Goal: Transaction & Acquisition: Purchase product/service

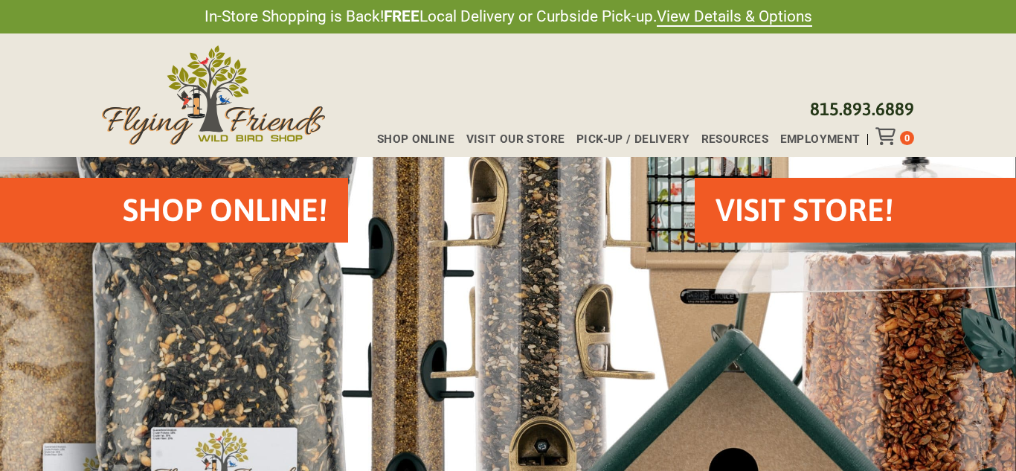
click at [257, 223] on h2 "Shop Online!" at bounding box center [225, 210] width 205 height 44
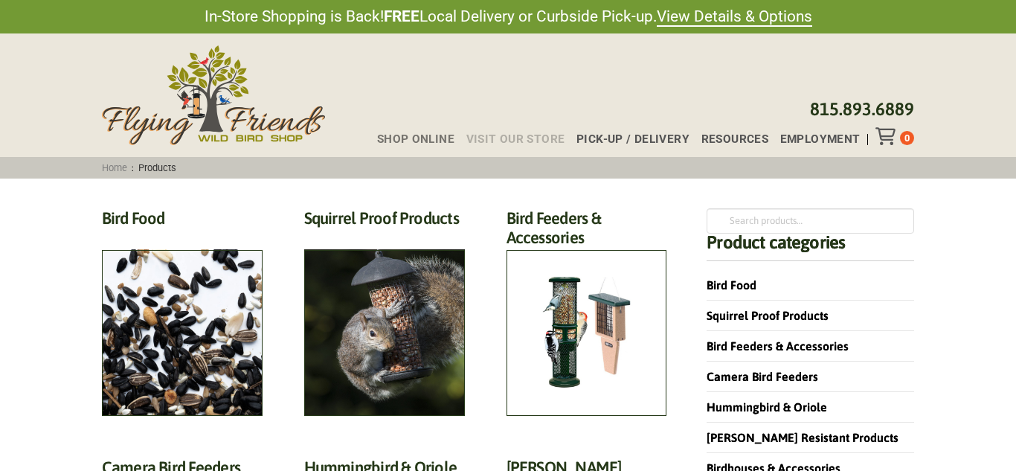
click at [484, 134] on span "Visit Our Store" at bounding box center [515, 139] width 99 height 11
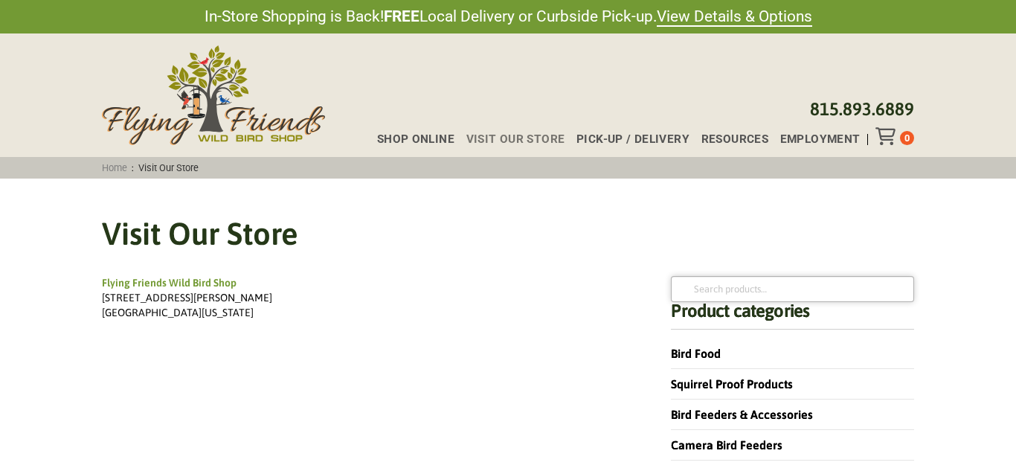
click at [774, 295] on input "Search for:" at bounding box center [792, 288] width 243 height 25
type input "live"
click button "Search" at bounding box center [0, 0] width 0 height 0
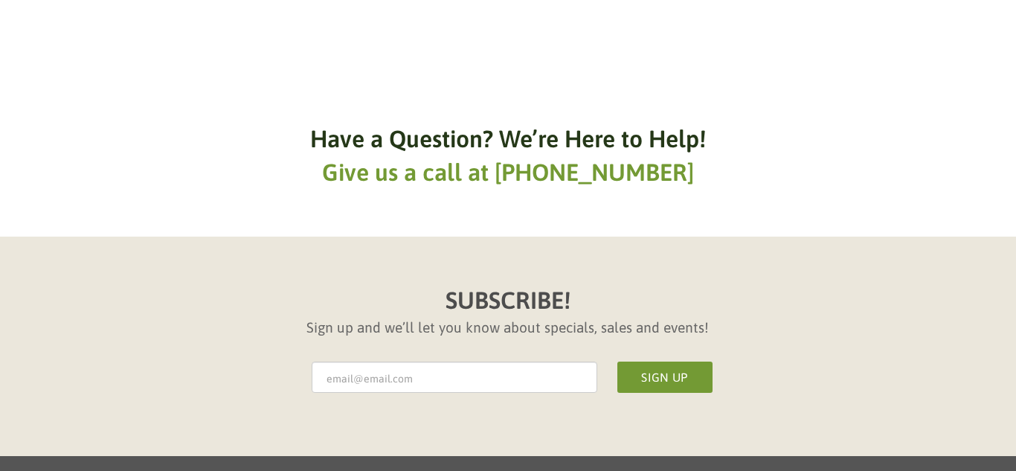
scroll to position [1846, 0]
